Goal: Task Accomplishment & Management: Manage account settings

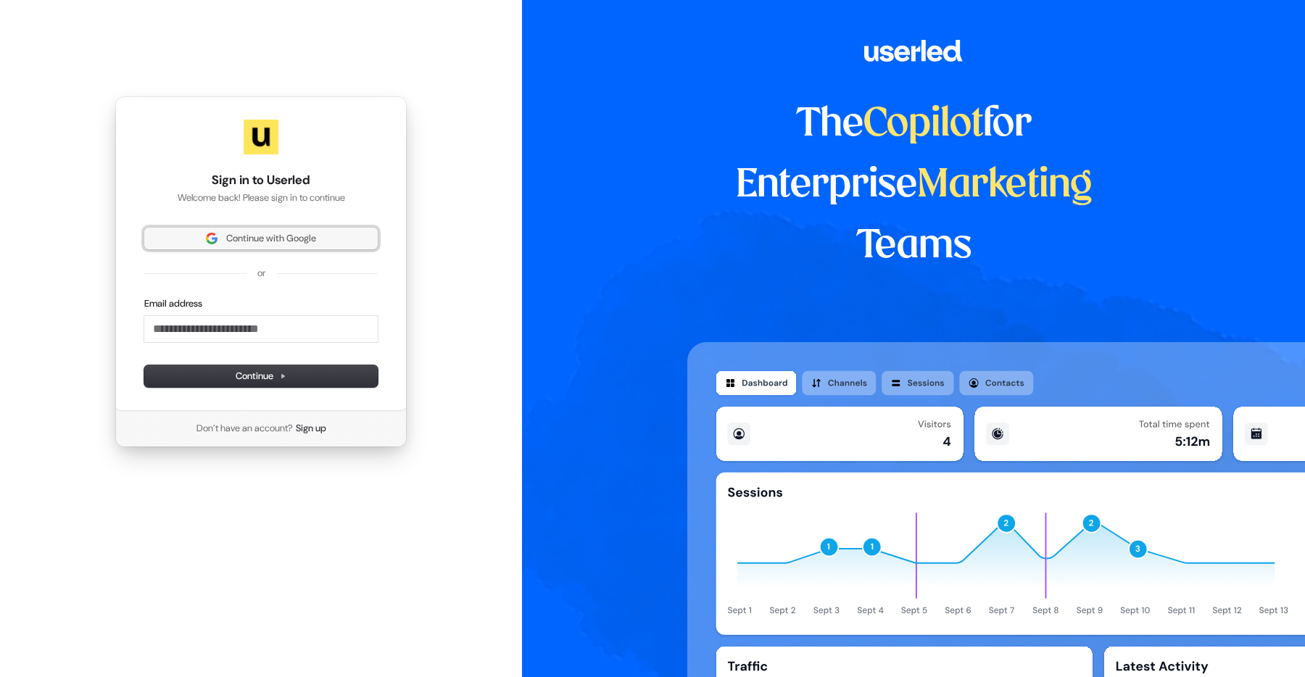
click at [268, 244] on span "Continue with Google" at bounding box center [271, 238] width 90 height 13
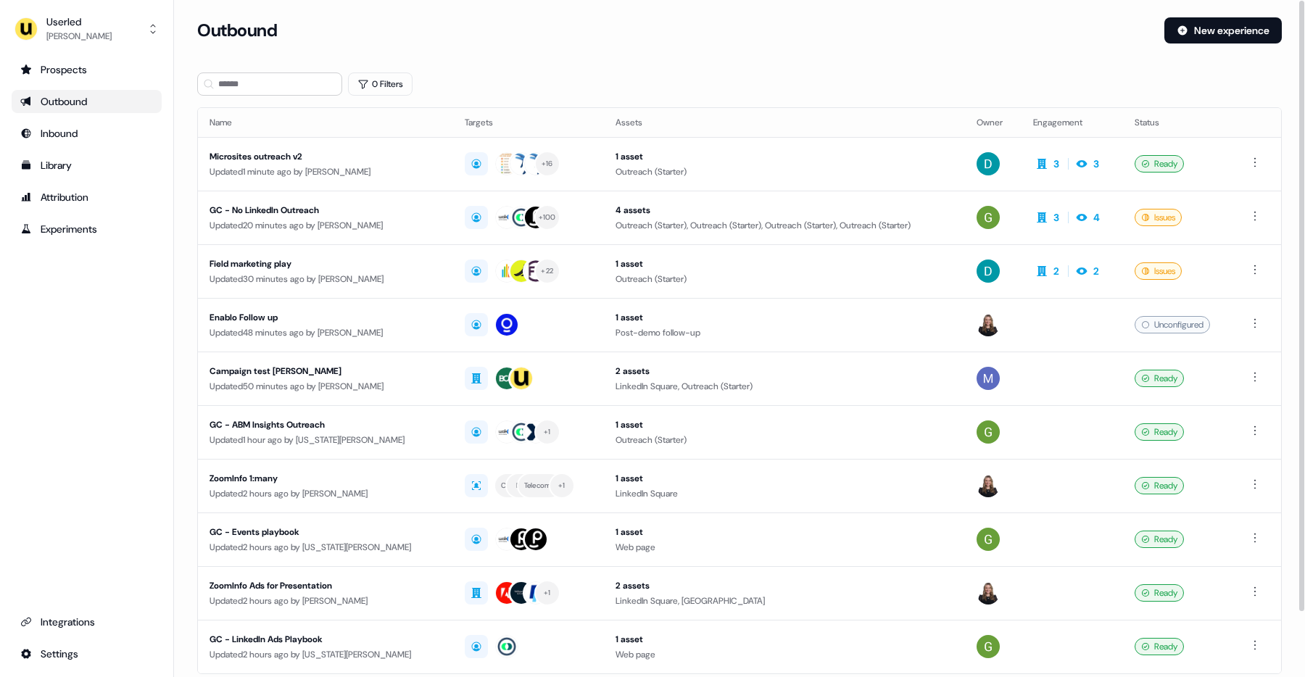
click at [510, 51] on div "Outbound New experience" at bounding box center [739, 38] width 1084 height 43
click at [736, 65] on section "Loading... Outbound New experience 0 Filters Name Targets Assets Owner Engageme…" at bounding box center [739, 383] width 1131 height 732
click at [115, 38] on button "Userled [PERSON_NAME]" at bounding box center [87, 29] width 150 height 35
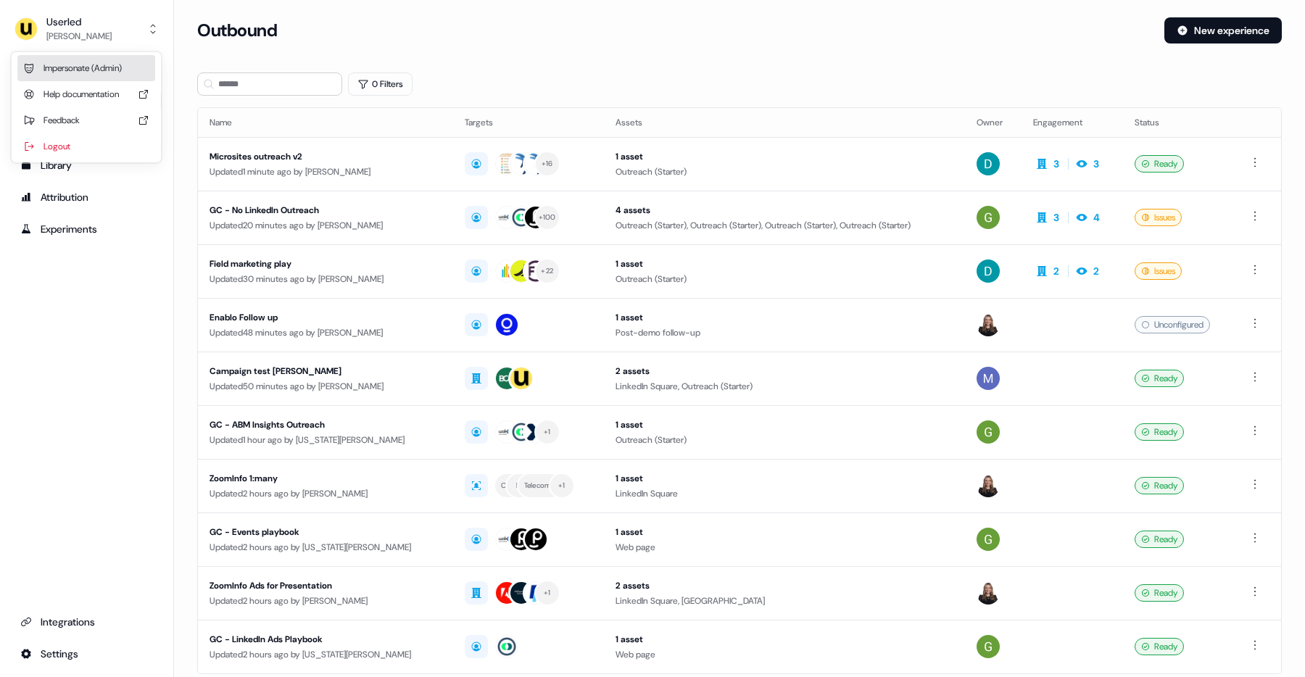
click at [117, 72] on div "Impersonate (Admin)" at bounding box center [86, 68] width 138 height 26
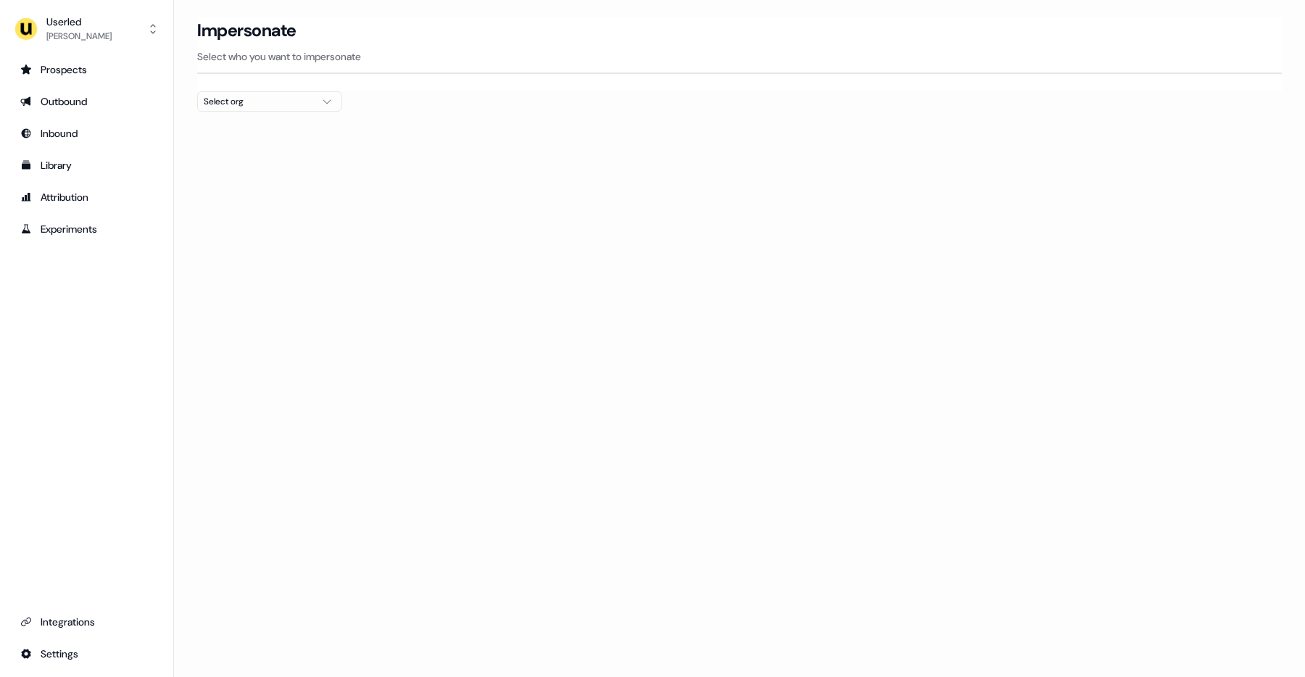
click at [239, 103] on div "Select org" at bounding box center [258, 101] width 109 height 14
type input "*****"
click at [239, 157] on div "Kpler" at bounding box center [270, 153] width 144 height 23
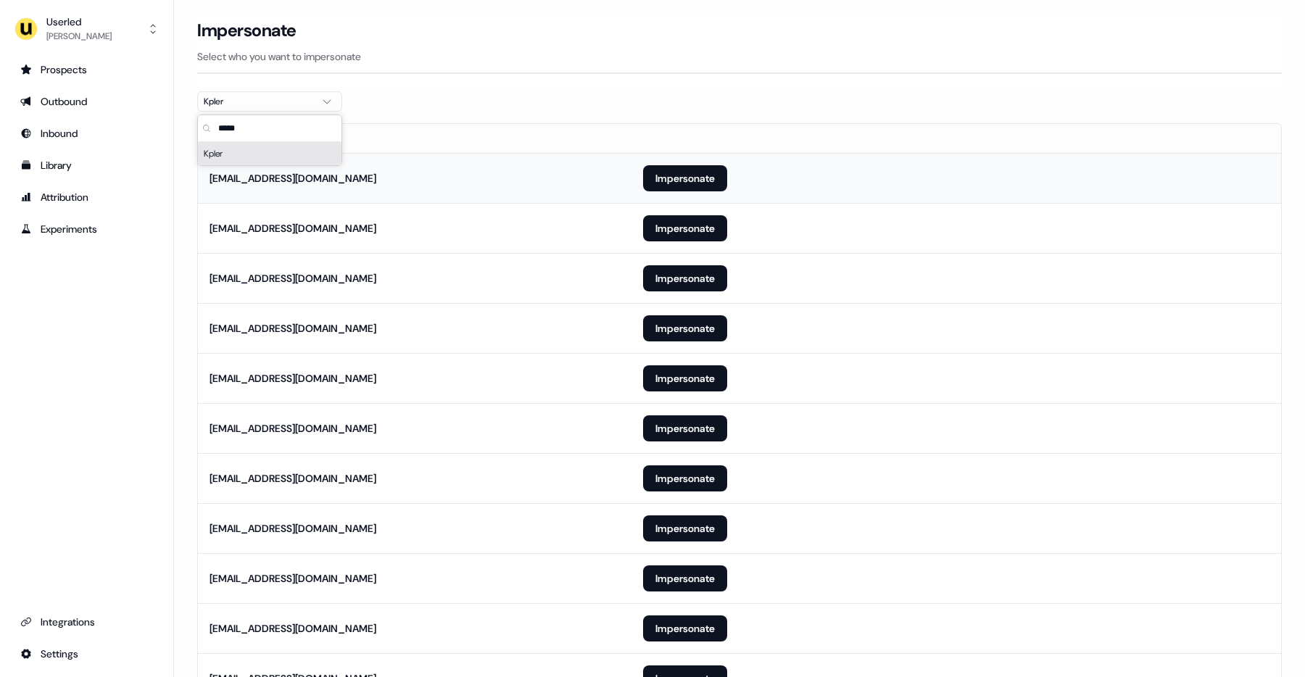
click at [491, 186] on td "[EMAIL_ADDRESS][DOMAIN_NAME]" at bounding box center [415, 178] width 434 height 50
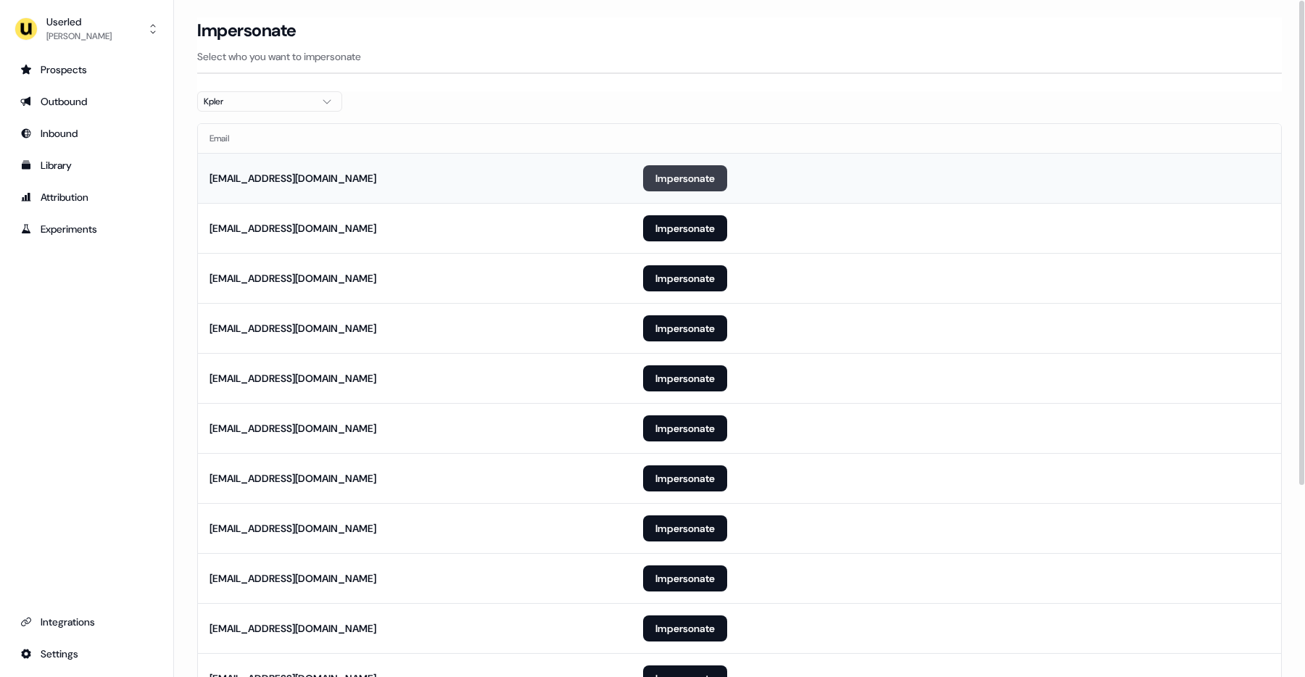
click at [677, 183] on button "Impersonate" at bounding box center [685, 178] width 84 height 26
